Goal: Task Accomplishment & Management: Manage account settings

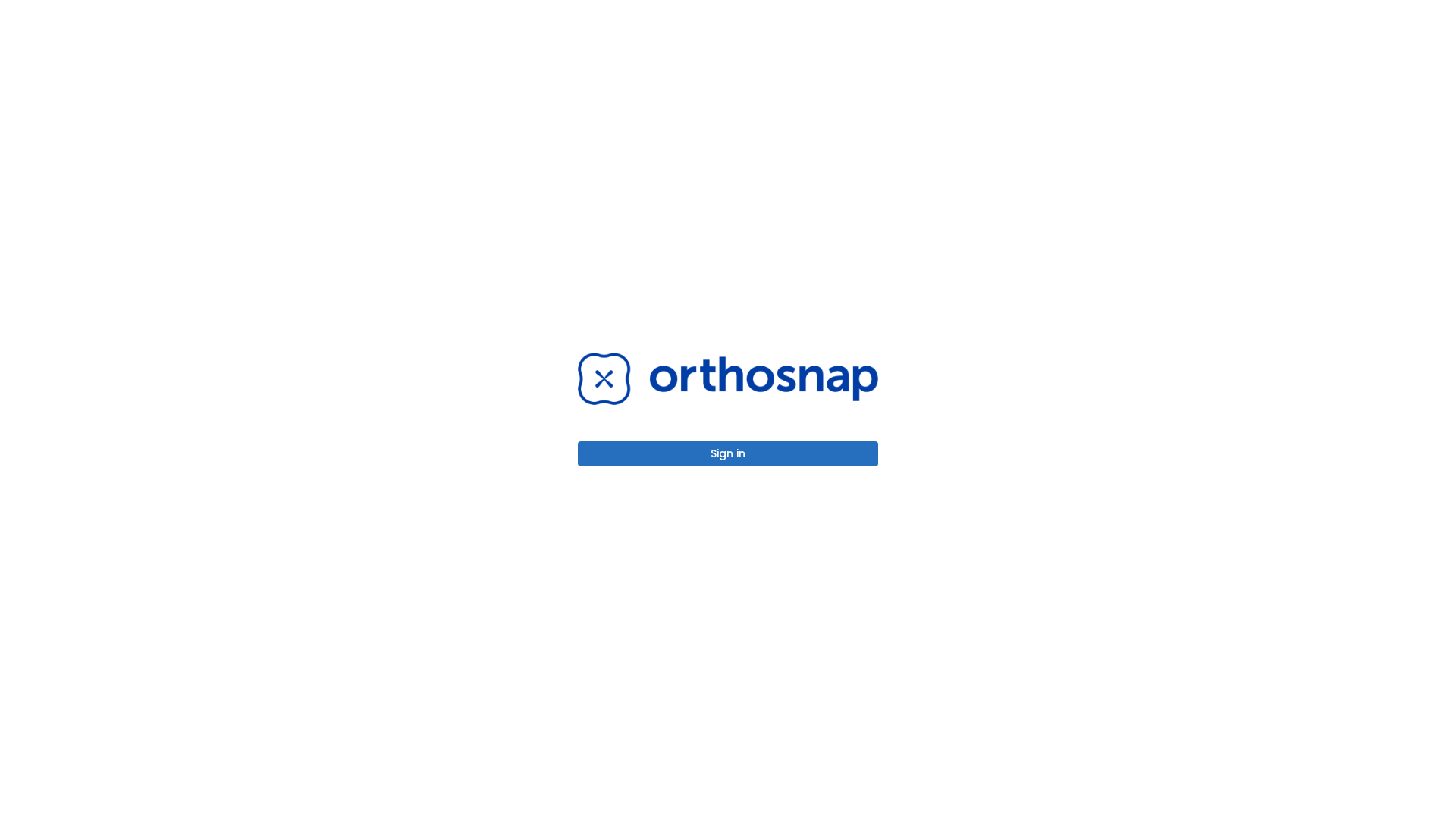
click at [728, 453] on button "Sign in" at bounding box center [728, 454] width 300 height 25
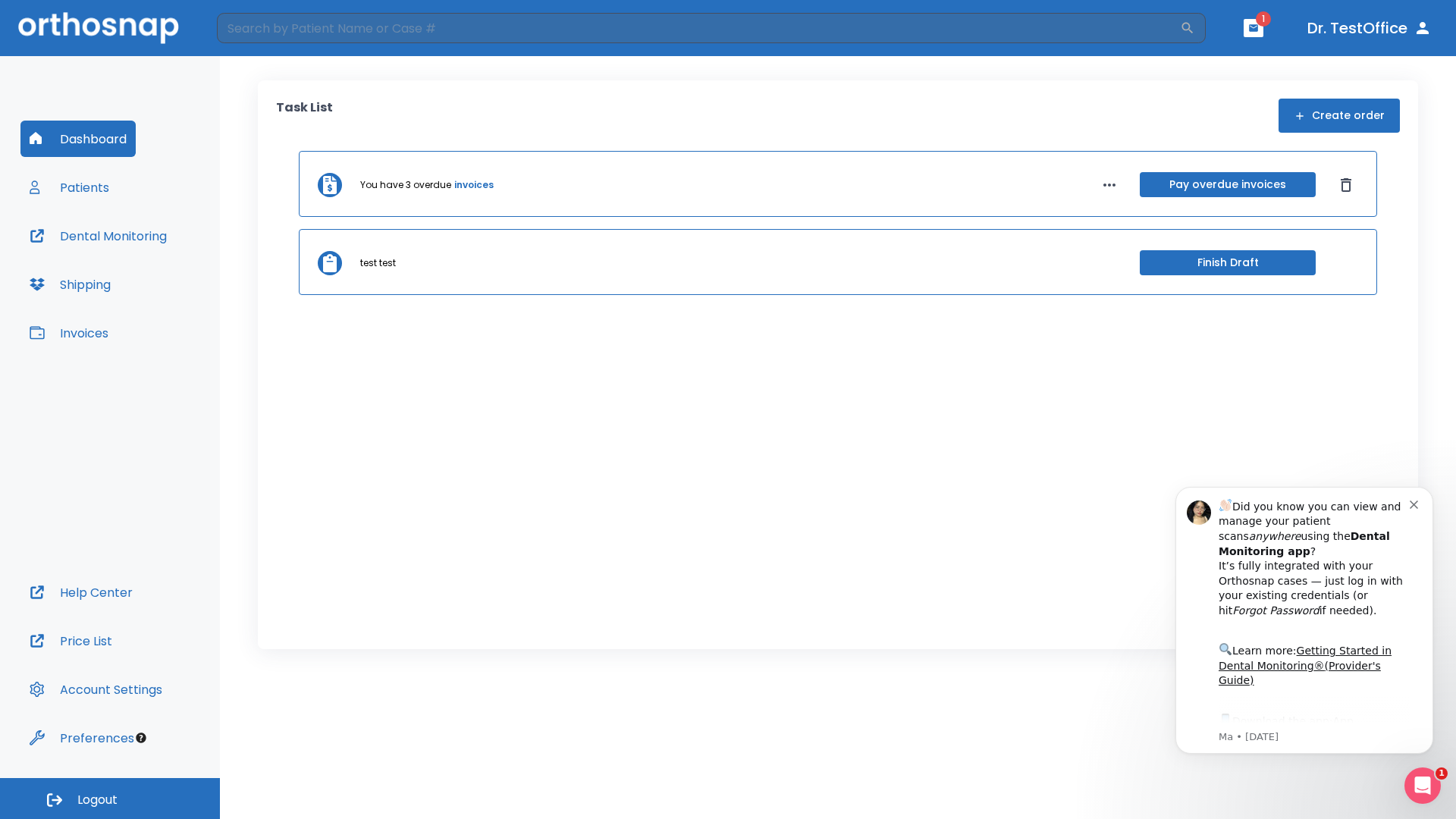
click at [110, 799] on span "Logout" at bounding box center [97, 801] width 40 height 17
